Goal: Information Seeking & Learning: Learn about a topic

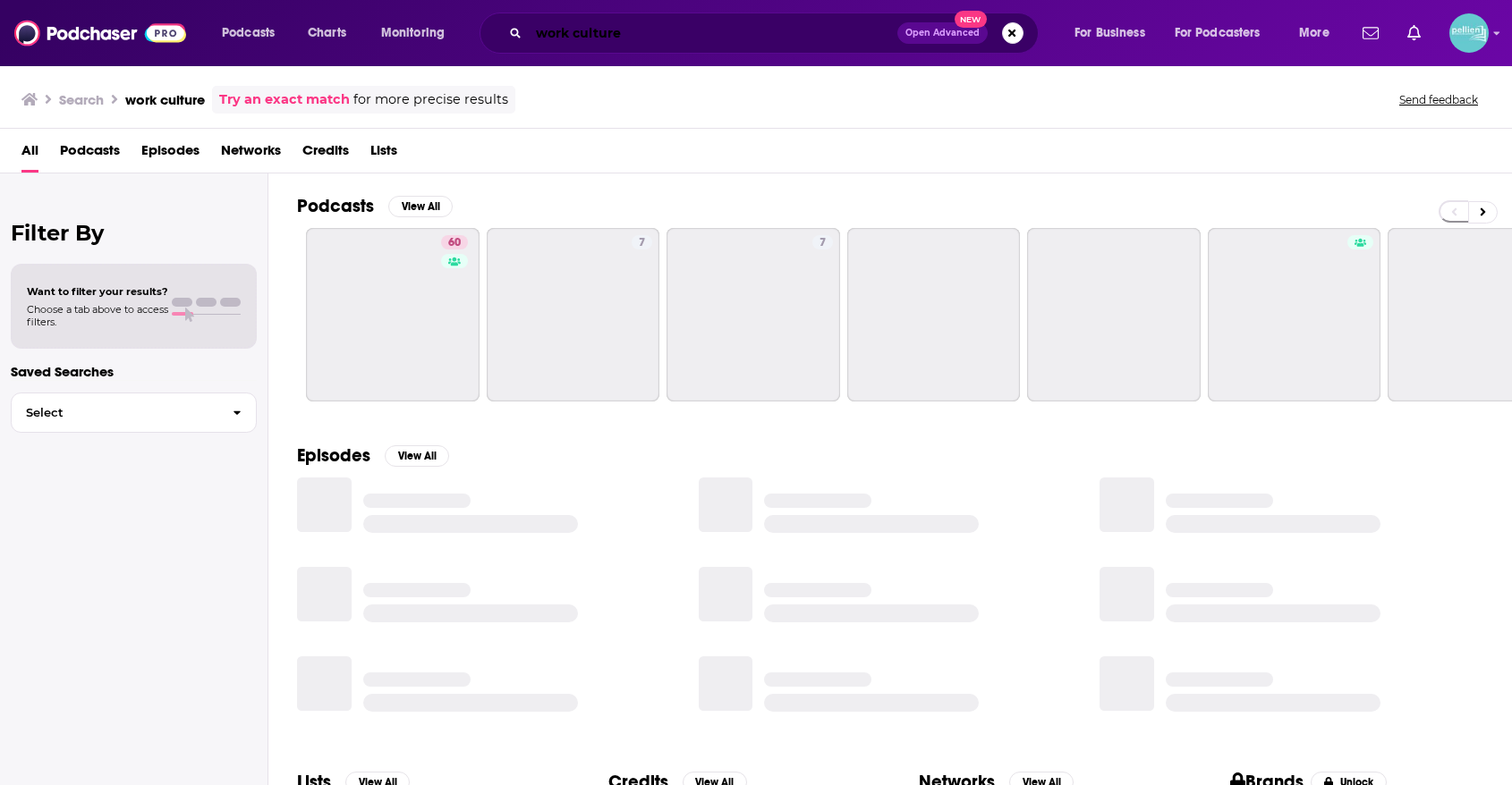
click at [790, 38] on input "work culture" at bounding box center [714, 33] width 369 height 29
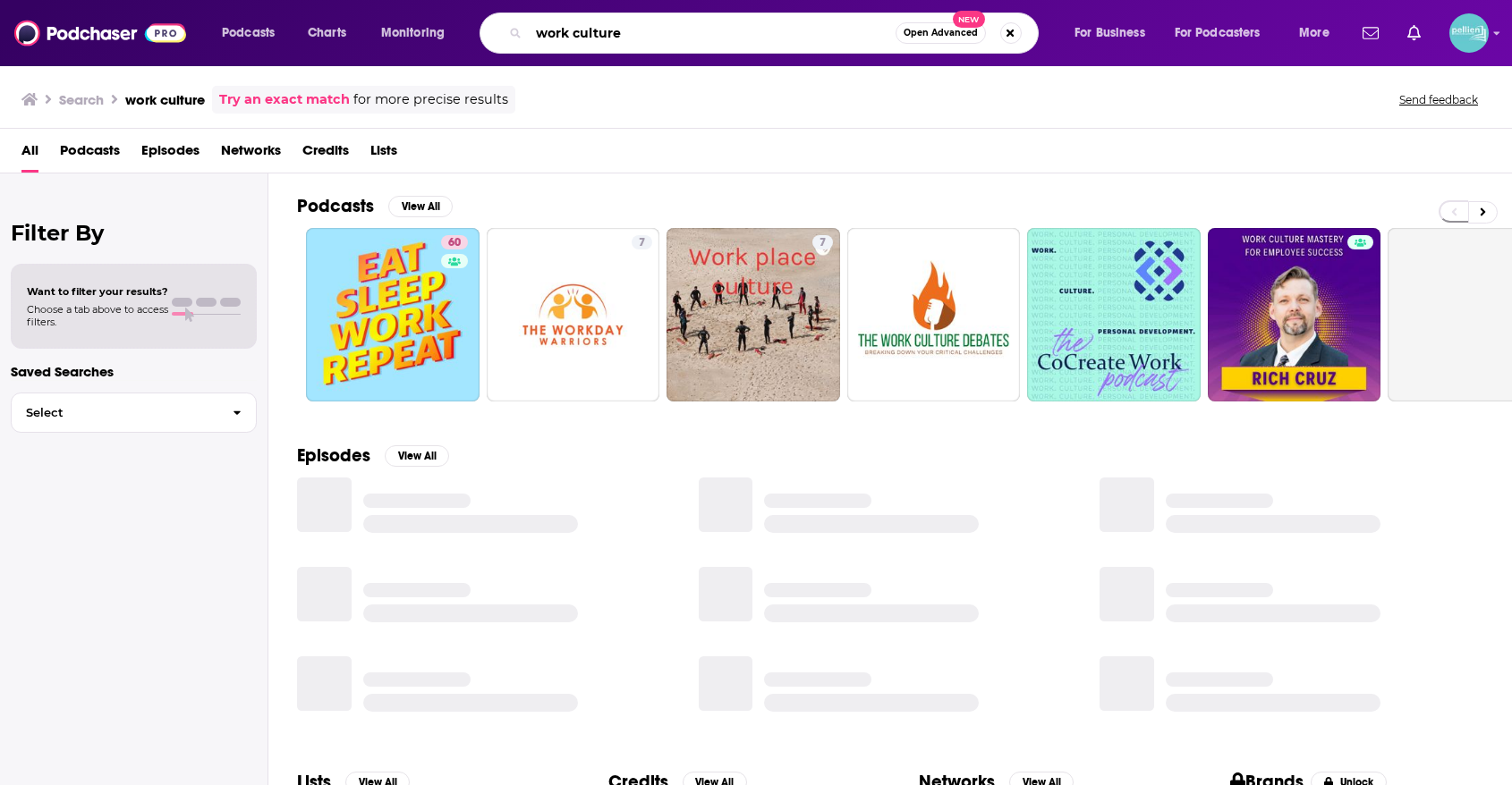
click at [790, 38] on input "work culture" at bounding box center [713, 33] width 367 height 29
paste input "Distillations"
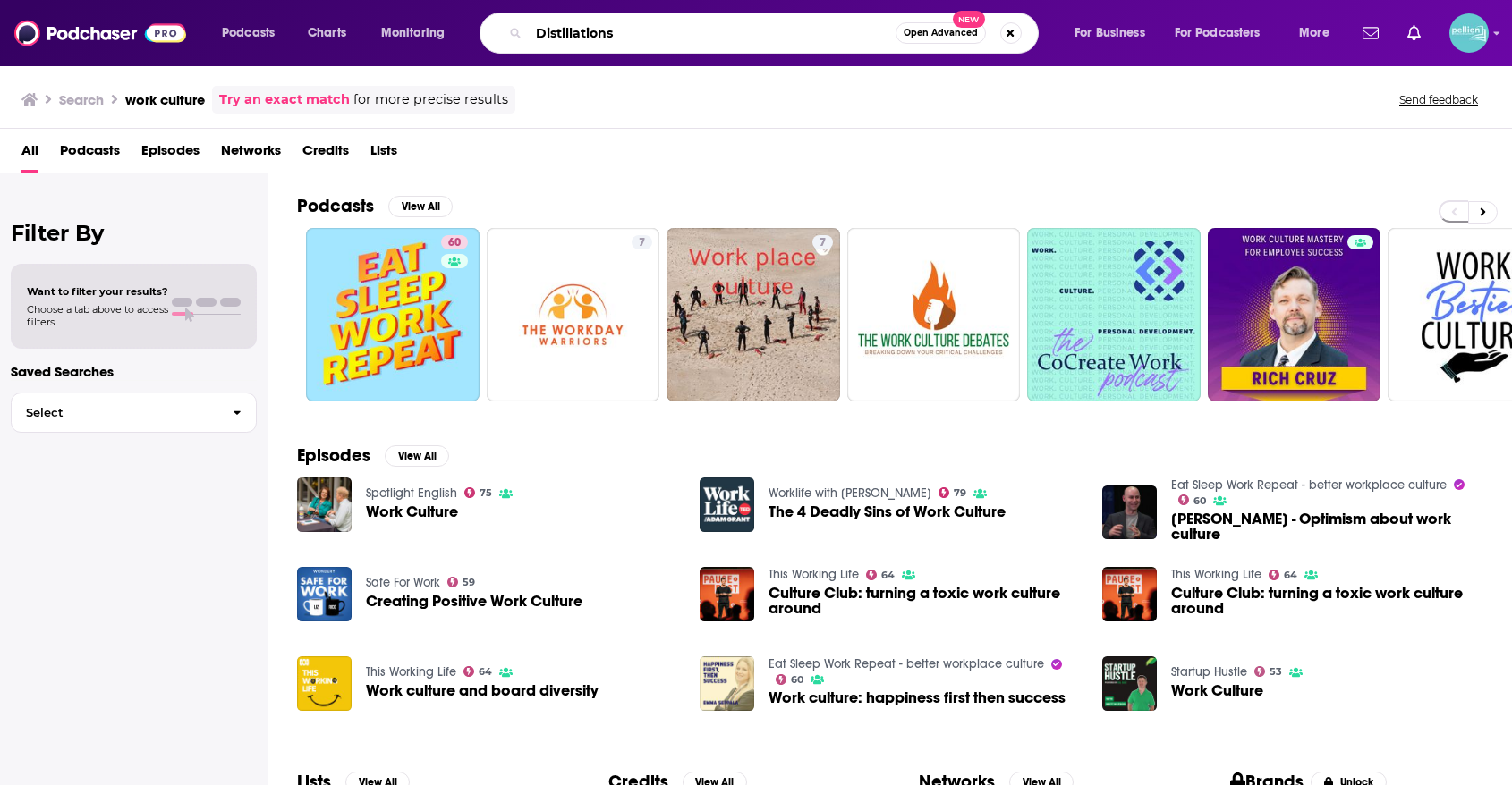
type input "Distillations"
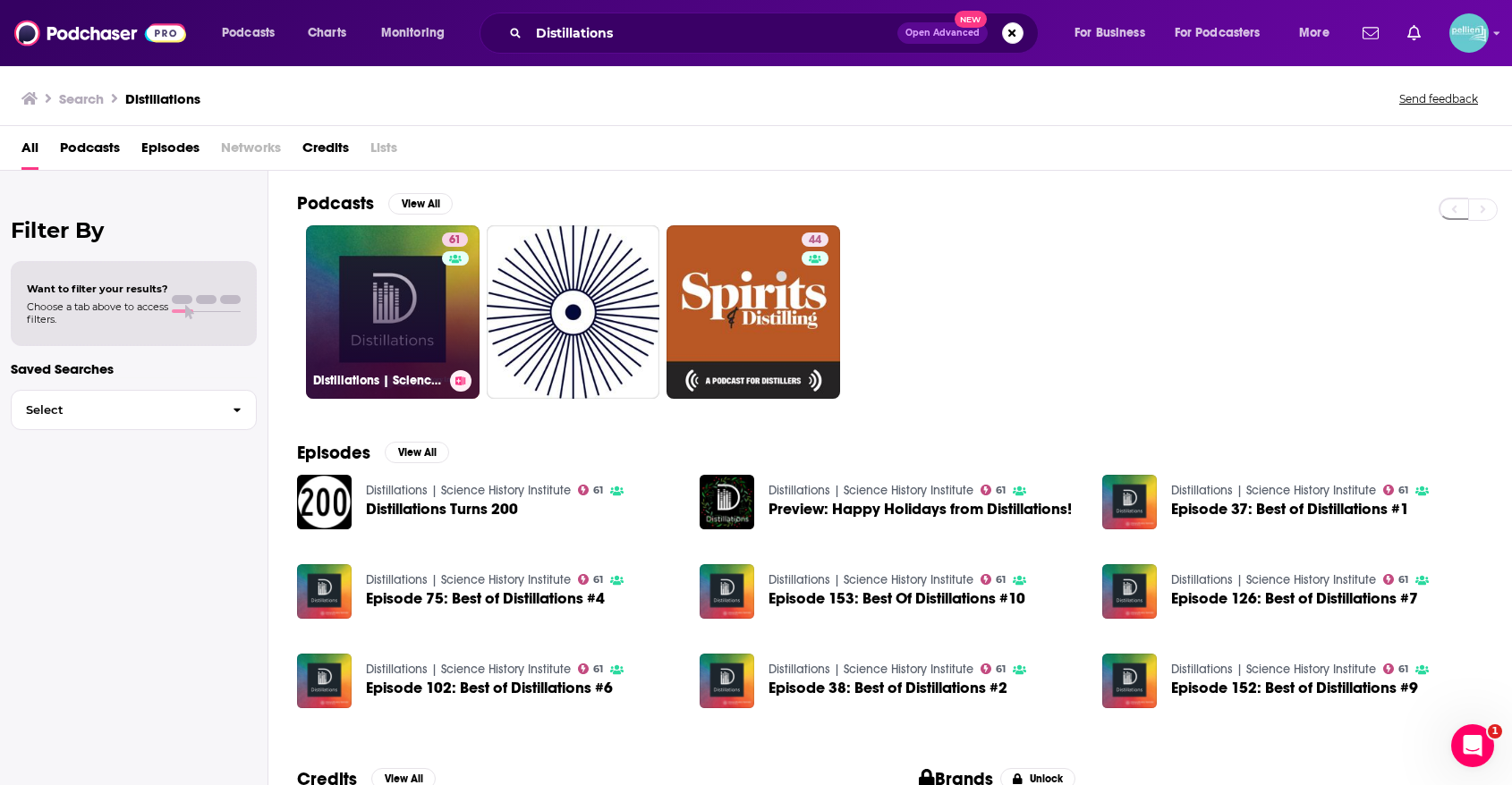
click at [442, 291] on div "61" at bounding box center [456, 302] width 31 height 138
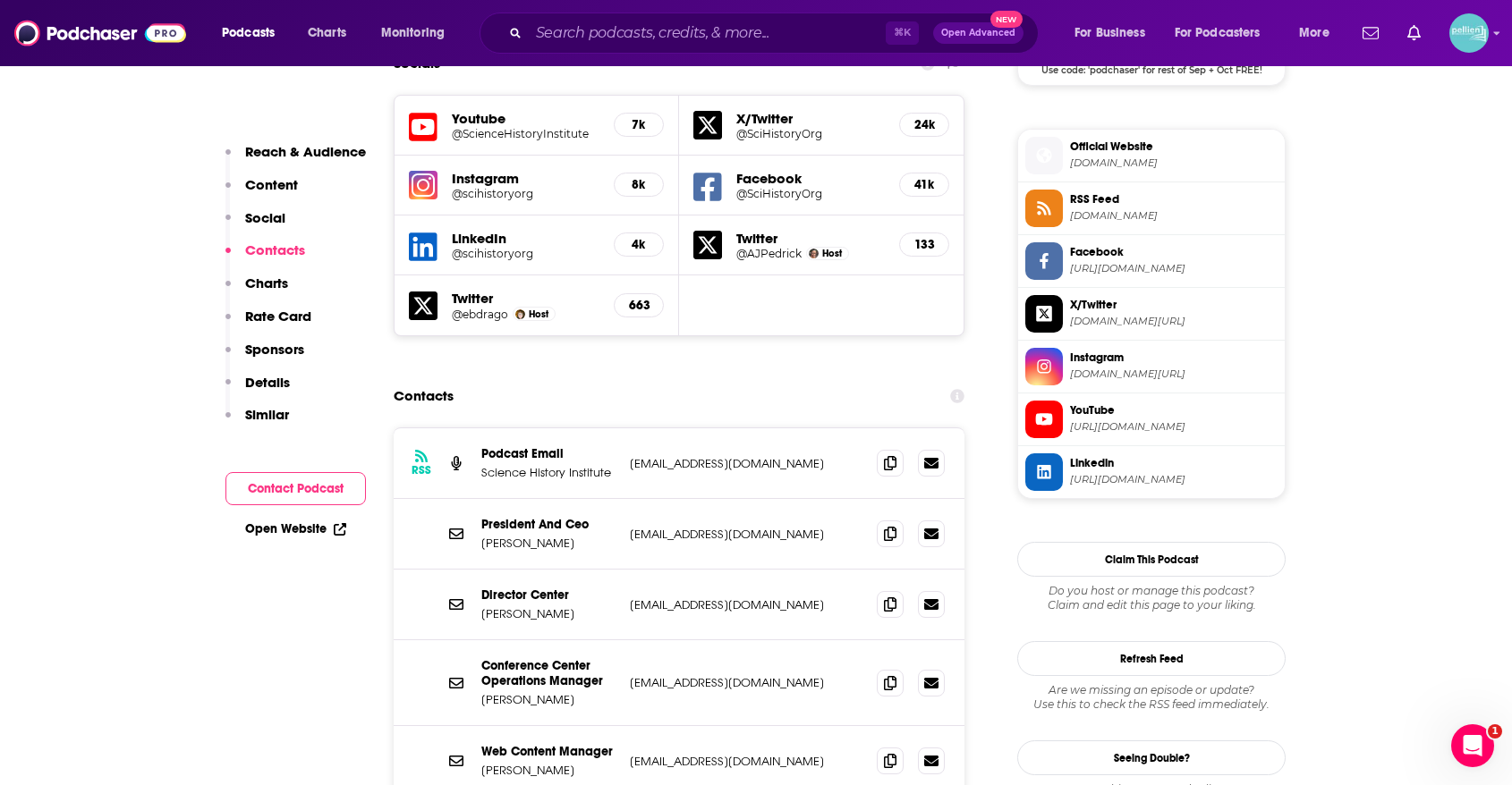
scroll to position [1548, 0]
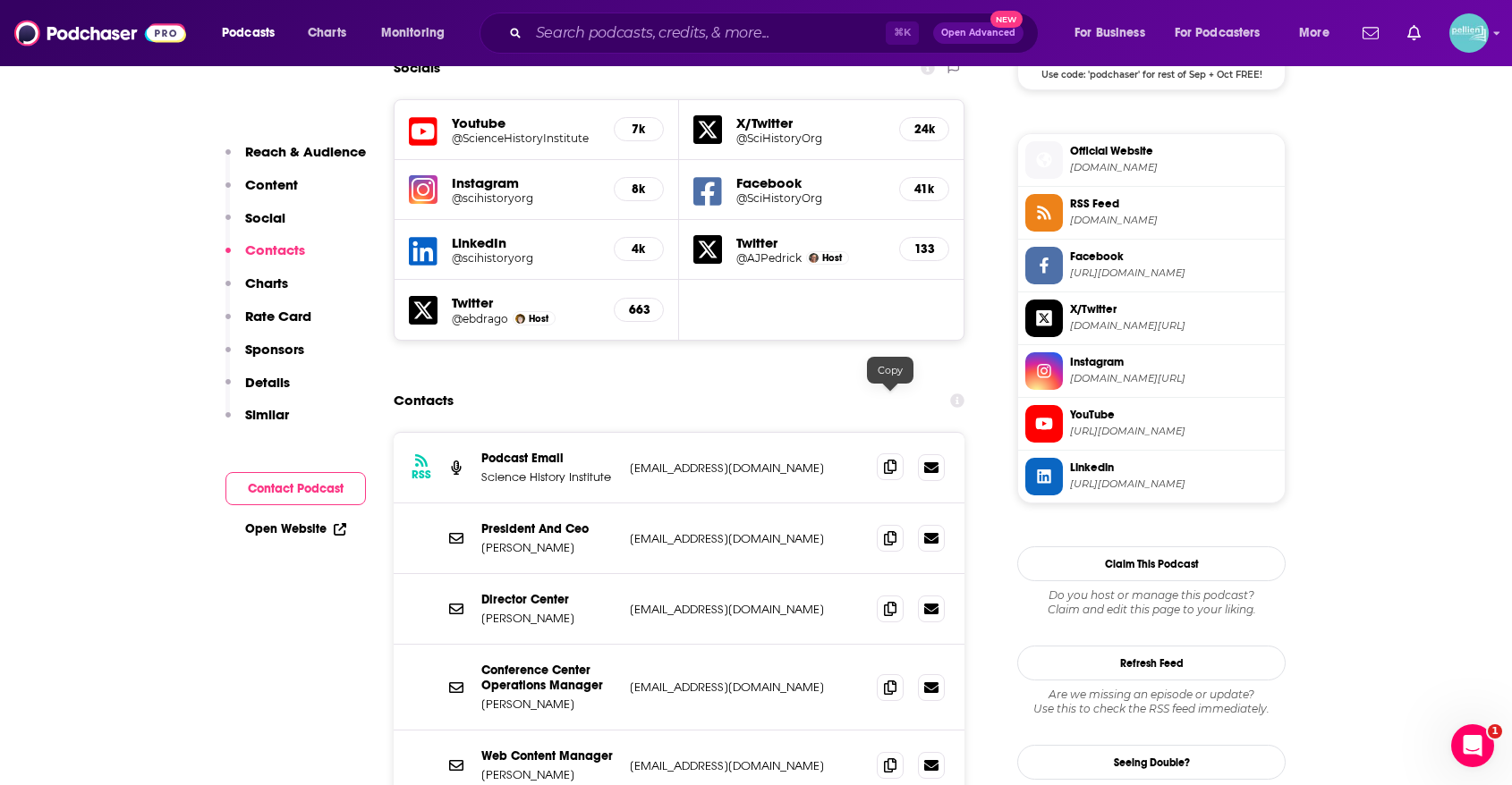
click at [892, 460] on icon at bounding box center [890, 467] width 12 height 14
